Goal: Manage account settings

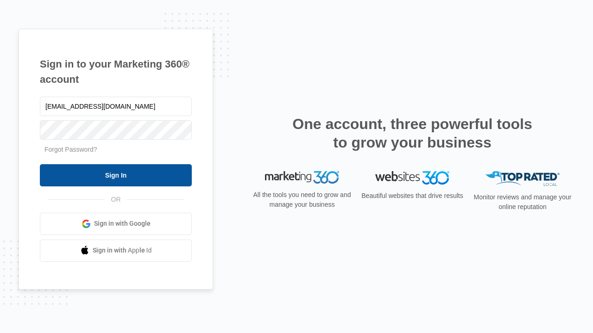
click at [116, 175] on input "Sign In" at bounding box center [116, 175] width 152 height 22
